Goal: Task Accomplishment & Management: Manage account settings

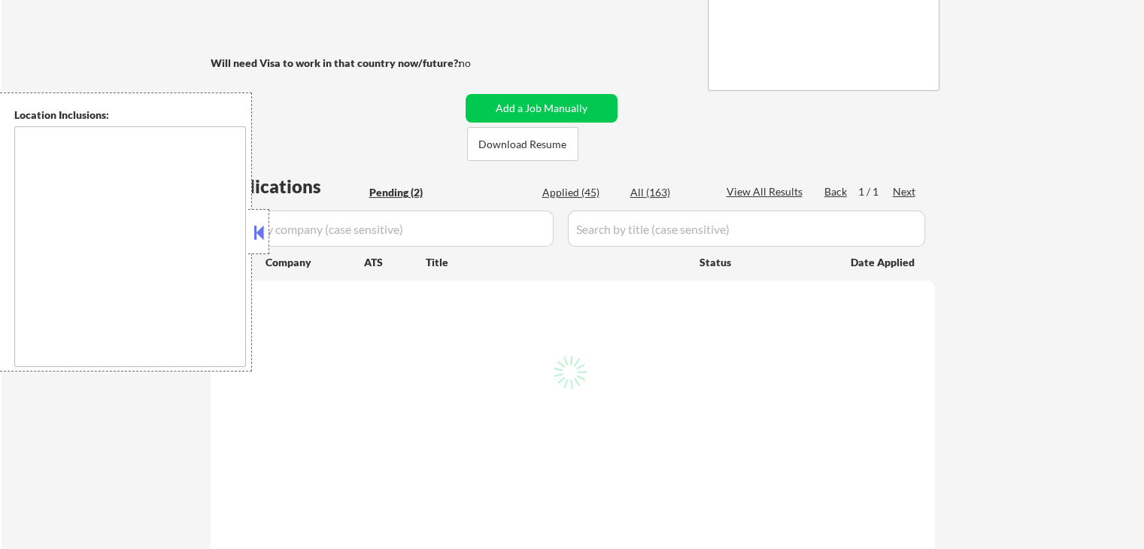
scroll to position [301, 0]
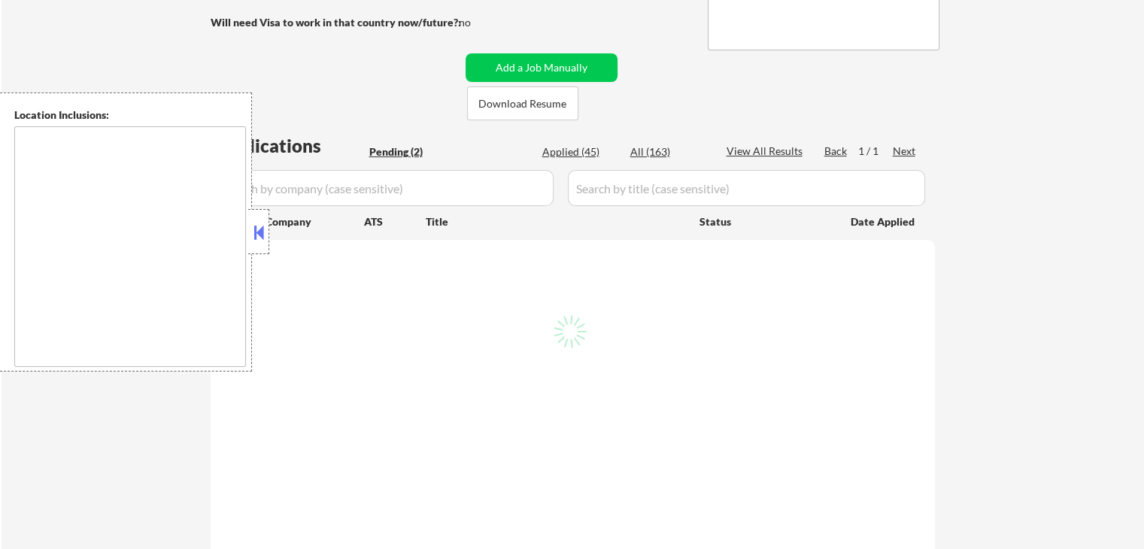
type textarea "[GEOGRAPHIC_DATA], [GEOGRAPHIC_DATA] [GEOGRAPHIC_DATA], [GEOGRAPHIC_DATA] [GEOG…"
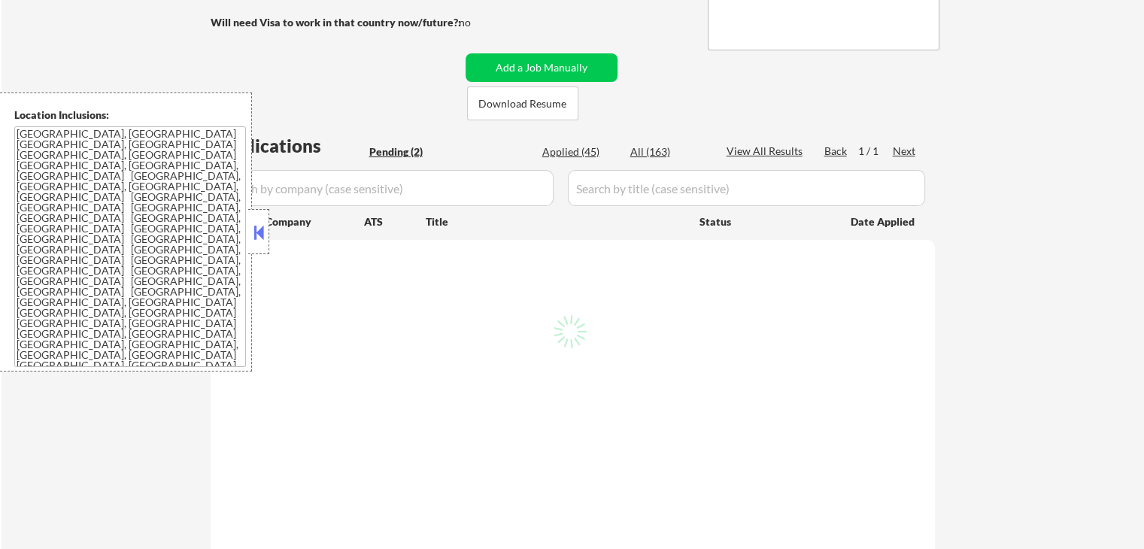
select select ""pending""
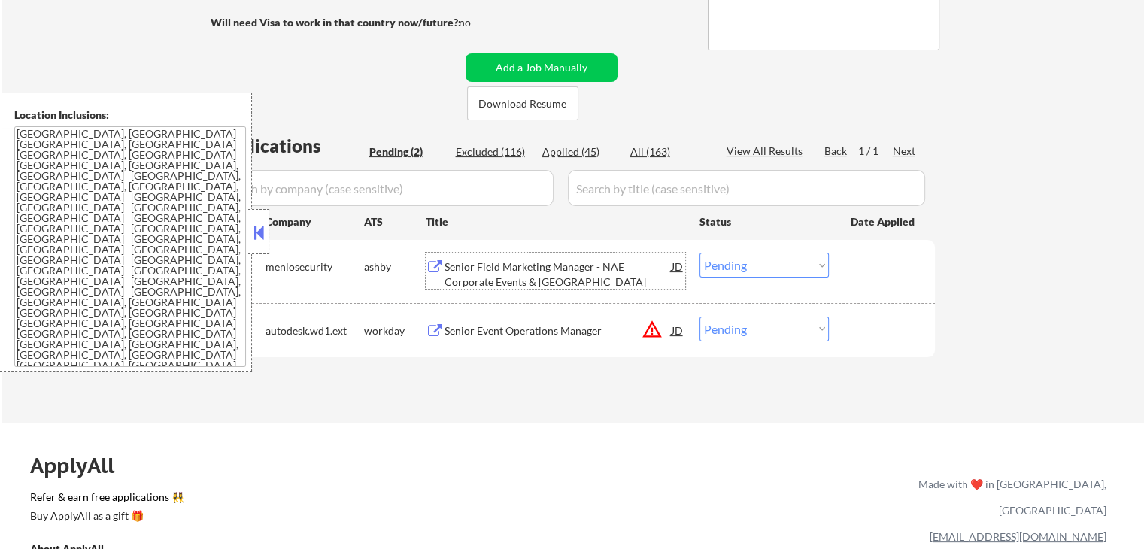
click at [475, 275] on div "Senior Field Marketing Manager - NAE Corporate Events & [GEOGRAPHIC_DATA]" at bounding box center [558, 273] width 227 height 29
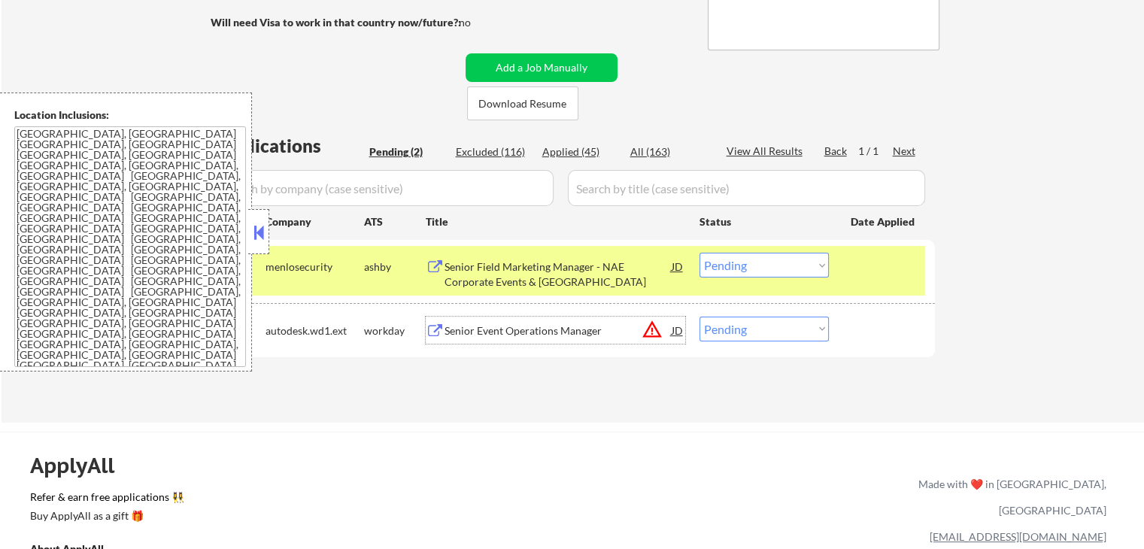
click at [457, 326] on div "Senior Event Operations Manager" at bounding box center [558, 330] width 227 height 15
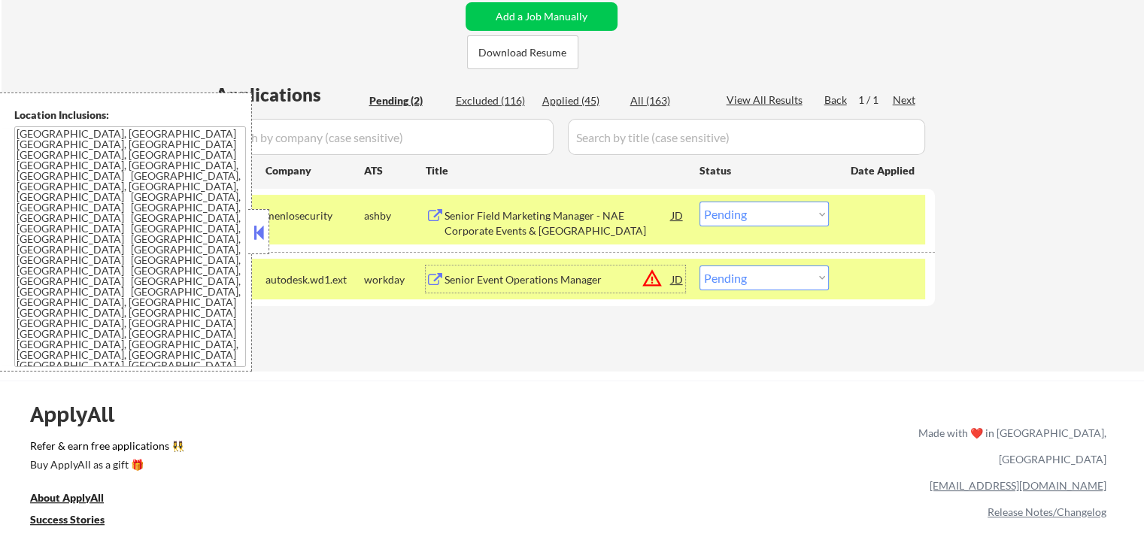
scroll to position [376, 0]
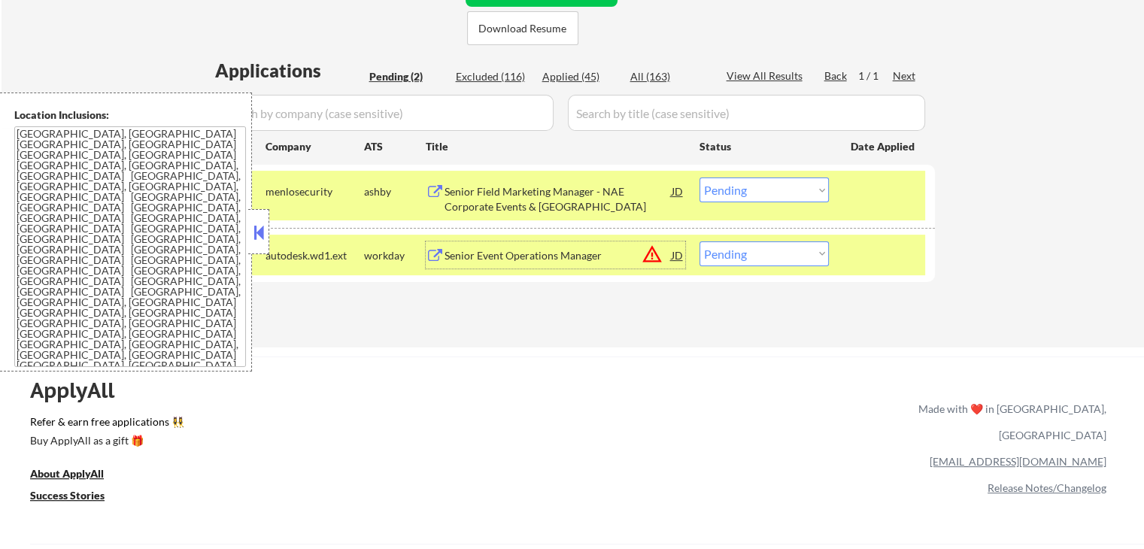
click at [762, 187] on select "Choose an option... Pending Applied Excluded (Questions) Excluded (Expired) Exc…" at bounding box center [763, 190] width 129 height 25
click at [699, 178] on select "Choose an option... Pending Applied Excluded (Questions) Excluded (Expired) Exc…" at bounding box center [763, 190] width 129 height 25
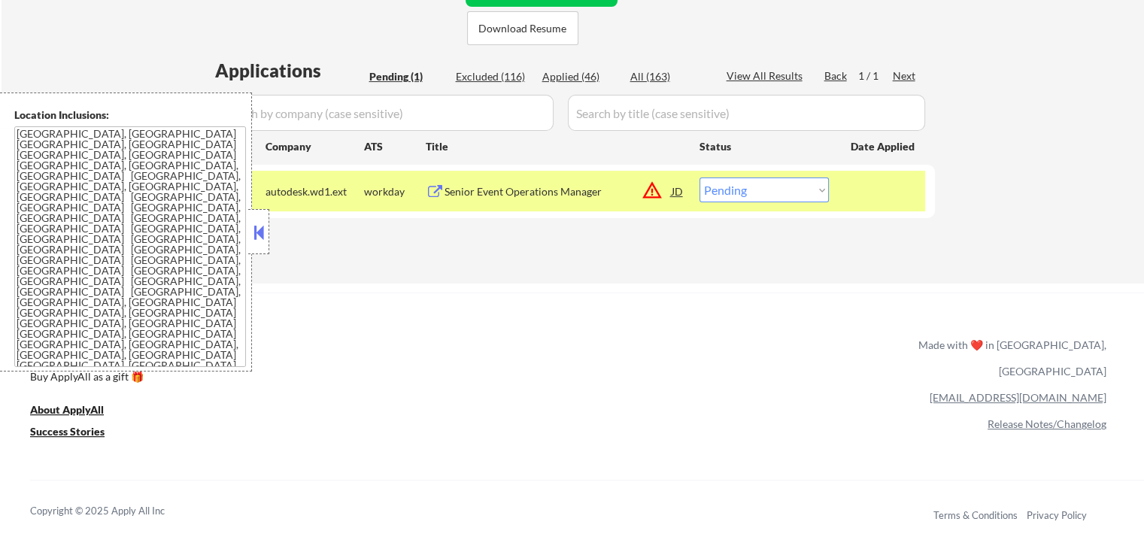
click at [266, 235] on button at bounding box center [258, 232] width 17 height 23
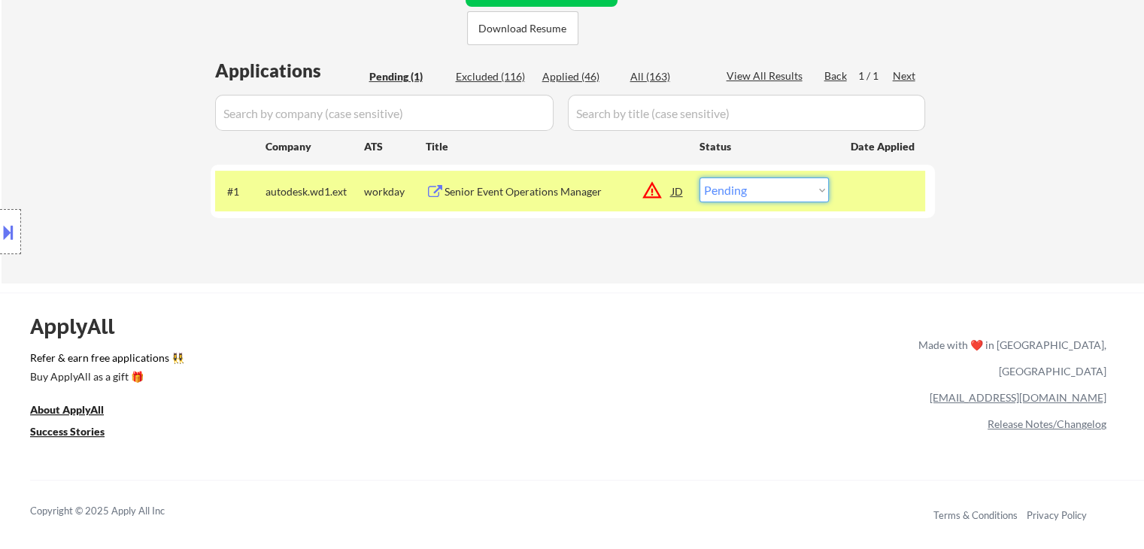
click at [758, 188] on select "Choose an option... Pending Applied Excluded (Questions) Excluded (Expired) Exc…" at bounding box center [763, 190] width 129 height 25
select select ""excluded__location_""
click at [699, 178] on select "Choose an option... Pending Applied Excluded (Questions) Excluded (Expired) Exc…" at bounding box center [763, 190] width 129 height 25
click at [599, 247] on div "Applications Pending (1) Excluded (116) Applied (46) All (163) View All Results…" at bounding box center [573, 156] width 724 height 197
